Goal: Task Accomplishment & Management: Use online tool/utility

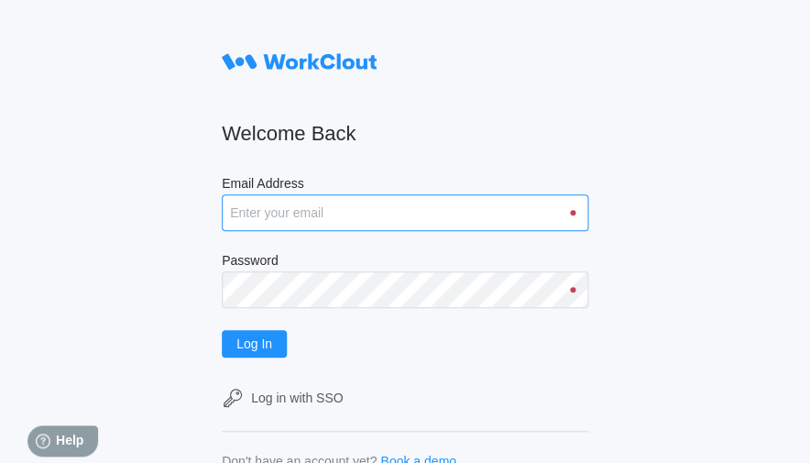
click at [414, 218] on input "Email Address" at bounding box center [405, 212] width 367 height 37
type input "kendrick.hair@fbinv.com"
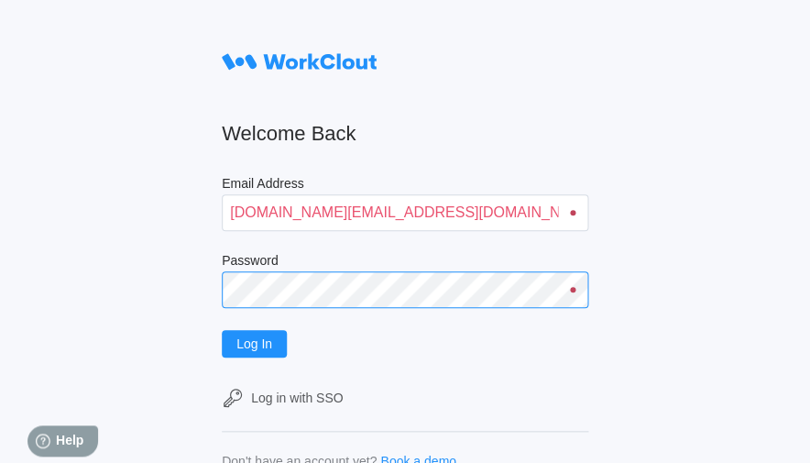
click at [254, 343] on button "Log In" at bounding box center [254, 344] width 65 height 28
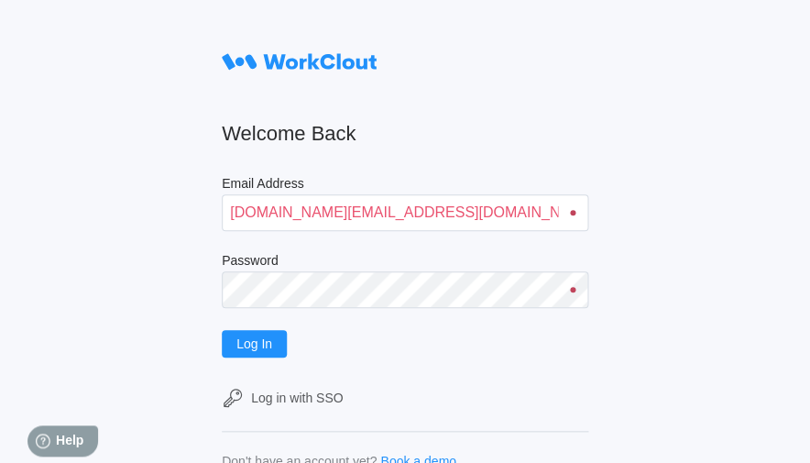
click at [570, 288] on div at bounding box center [573, 290] width 6 height 6
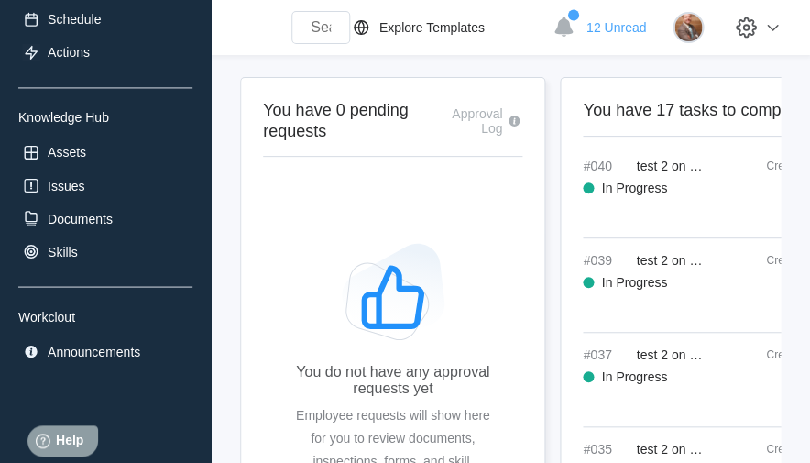
scroll to position [419, 0]
click at [695, 31] on img at bounding box center [688, 27] width 31 height 31
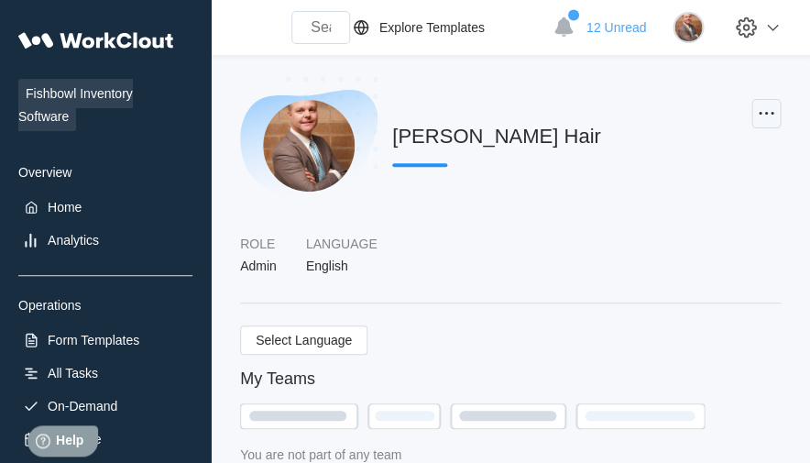
click at [762, 110] on icon at bounding box center [766, 114] width 22 height 22
click at [776, 32] on icon at bounding box center [773, 28] width 22 height 22
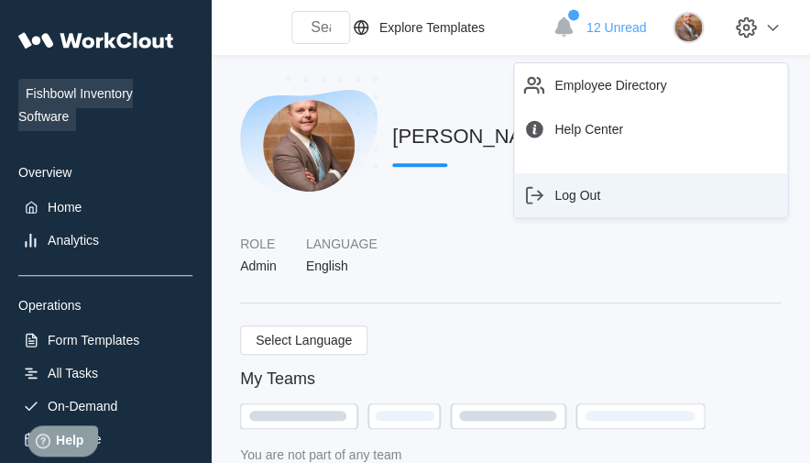
click at [589, 198] on div "Log Out" at bounding box center [578, 195] width 46 height 15
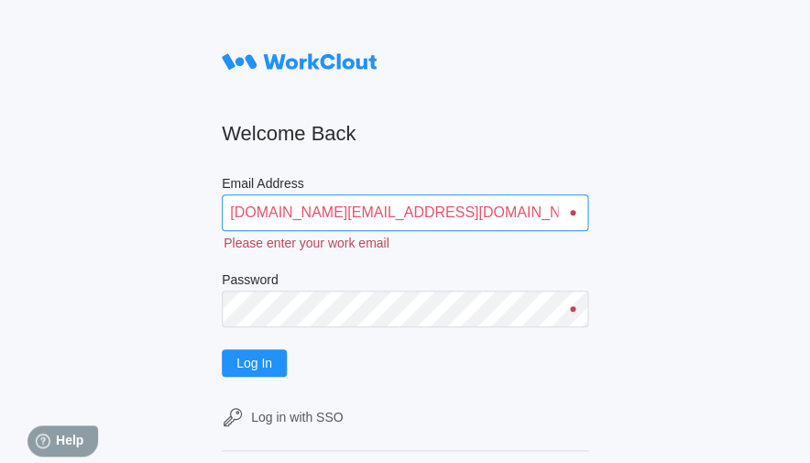
type input "kendrick.hair@fbinv.com"
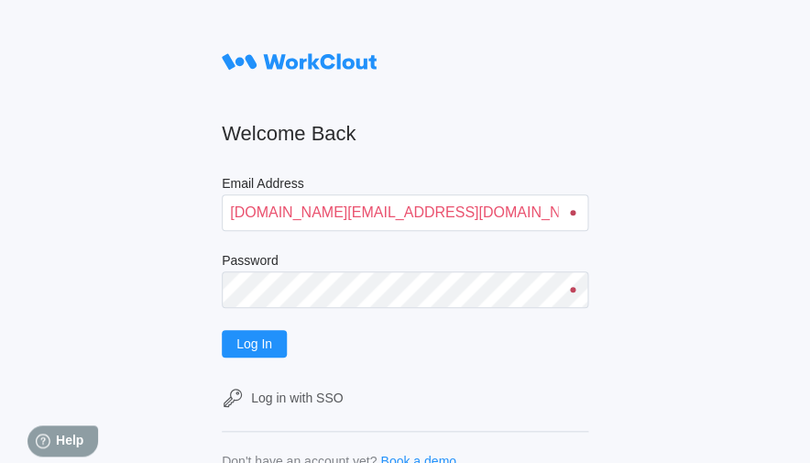
click at [499, 323] on form "Welcome Back Email Address kendrick.hair@fbinv.com Password Log In Log in with …" at bounding box center [405, 256] width 367 height 424
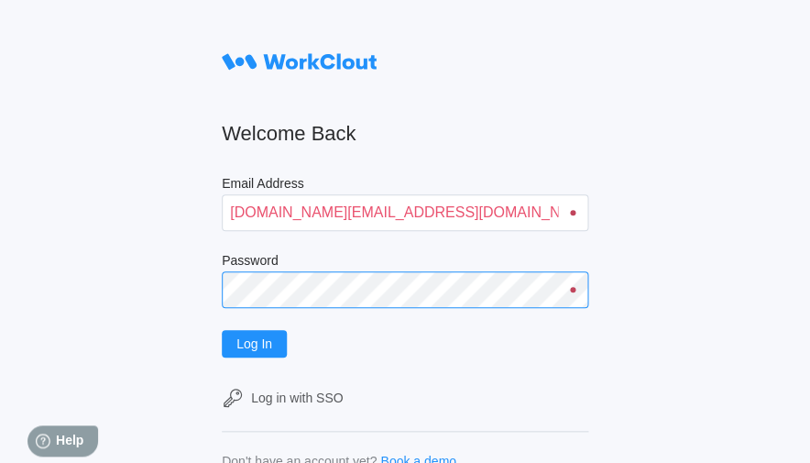
click at [254, 343] on button "Log In" at bounding box center [254, 344] width 65 height 28
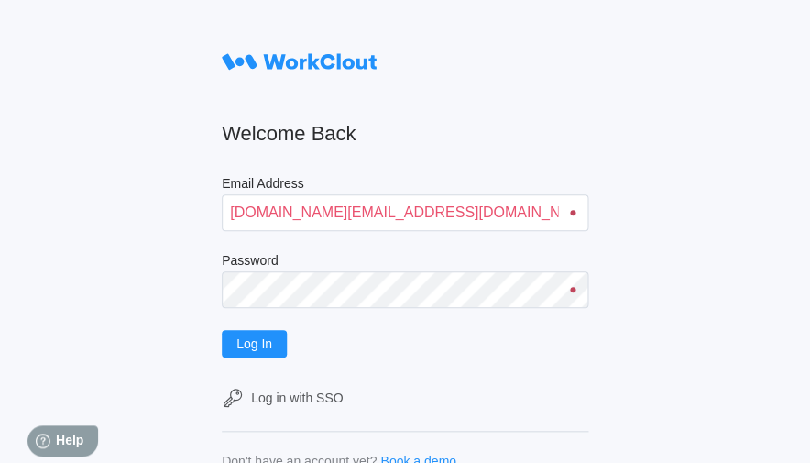
click at [432, 270] on label "Password" at bounding box center [405, 262] width 367 height 18
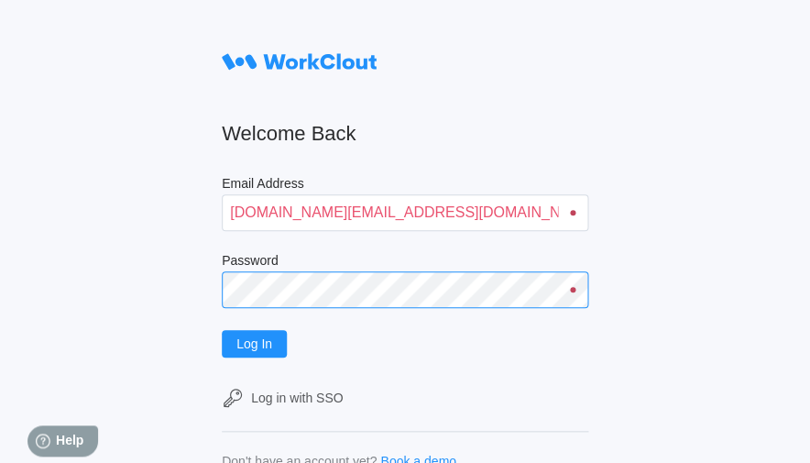
click at [254, 343] on button "Log In" at bounding box center [254, 344] width 65 height 28
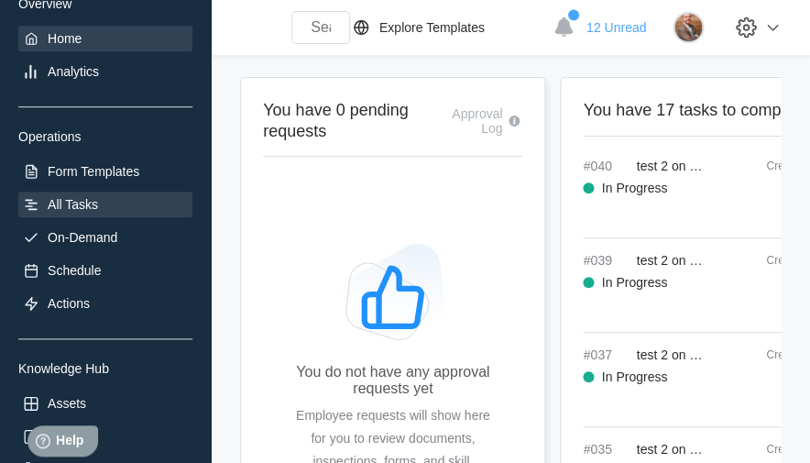
scroll to position [162, 0]
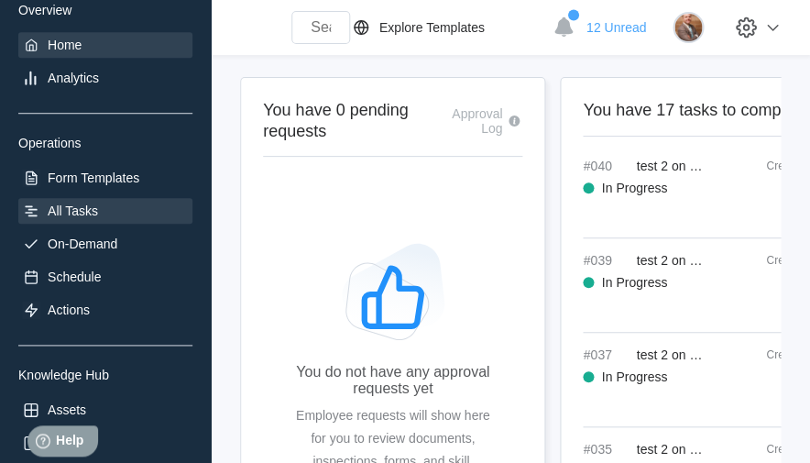
click at [90, 215] on div "All Tasks" at bounding box center [73, 211] width 50 height 15
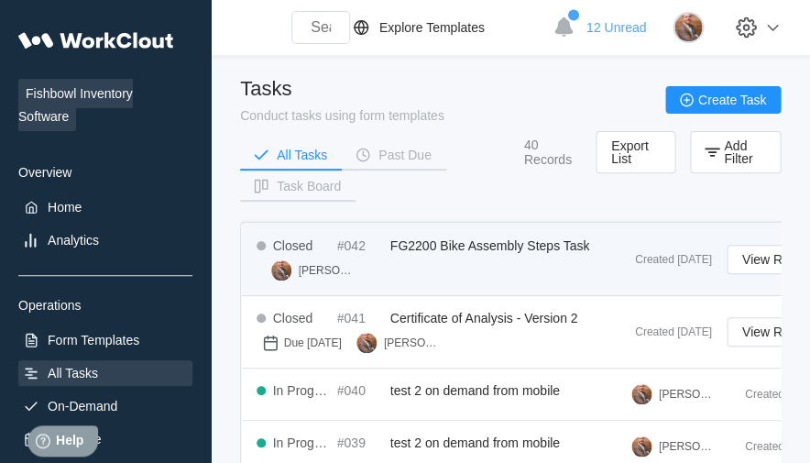
click at [458, 259] on div "Closed #042 FG2200 Bike Assembly Steps Task [PERSON_NAME] Hair" at bounding box center [439, 259] width 364 height 42
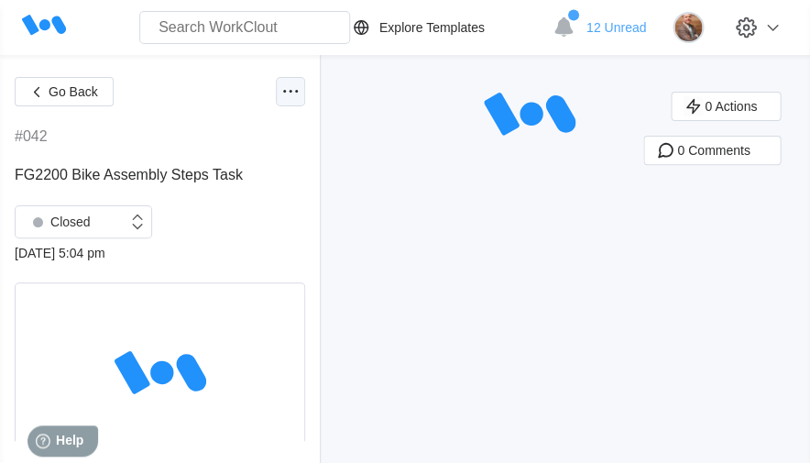
click at [290, 91] on circle at bounding box center [291, 91] width 3 height 3
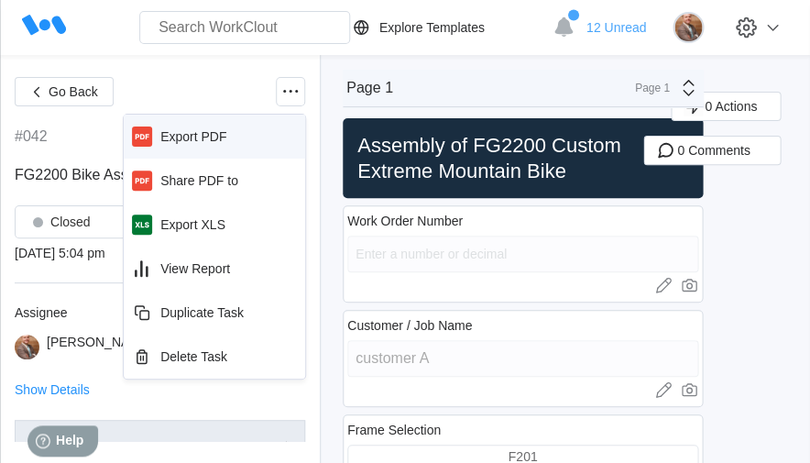
click at [233, 138] on div "Export PDF" at bounding box center [214, 136] width 167 height 29
